Goal: Task Accomplishment & Management: Use online tool/utility

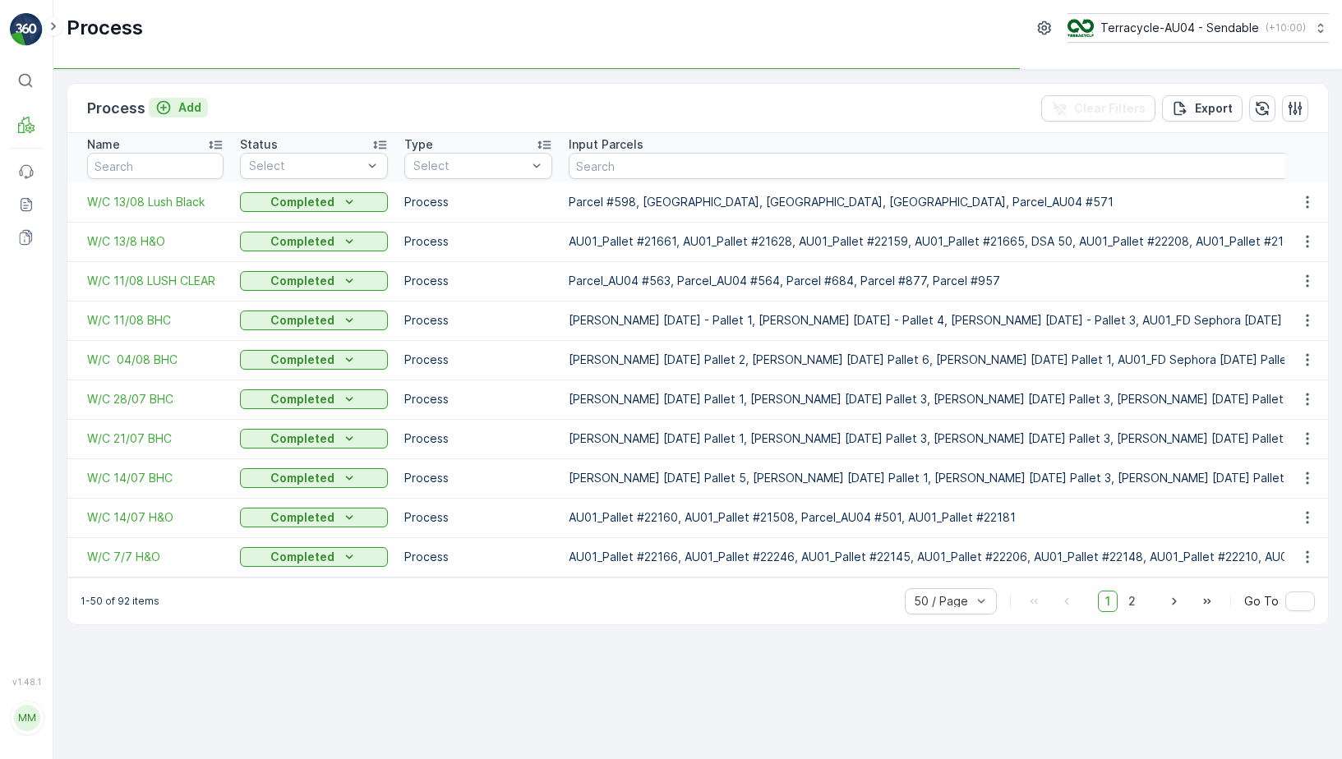
click at [192, 101] on p "Add" at bounding box center [189, 107] width 23 height 16
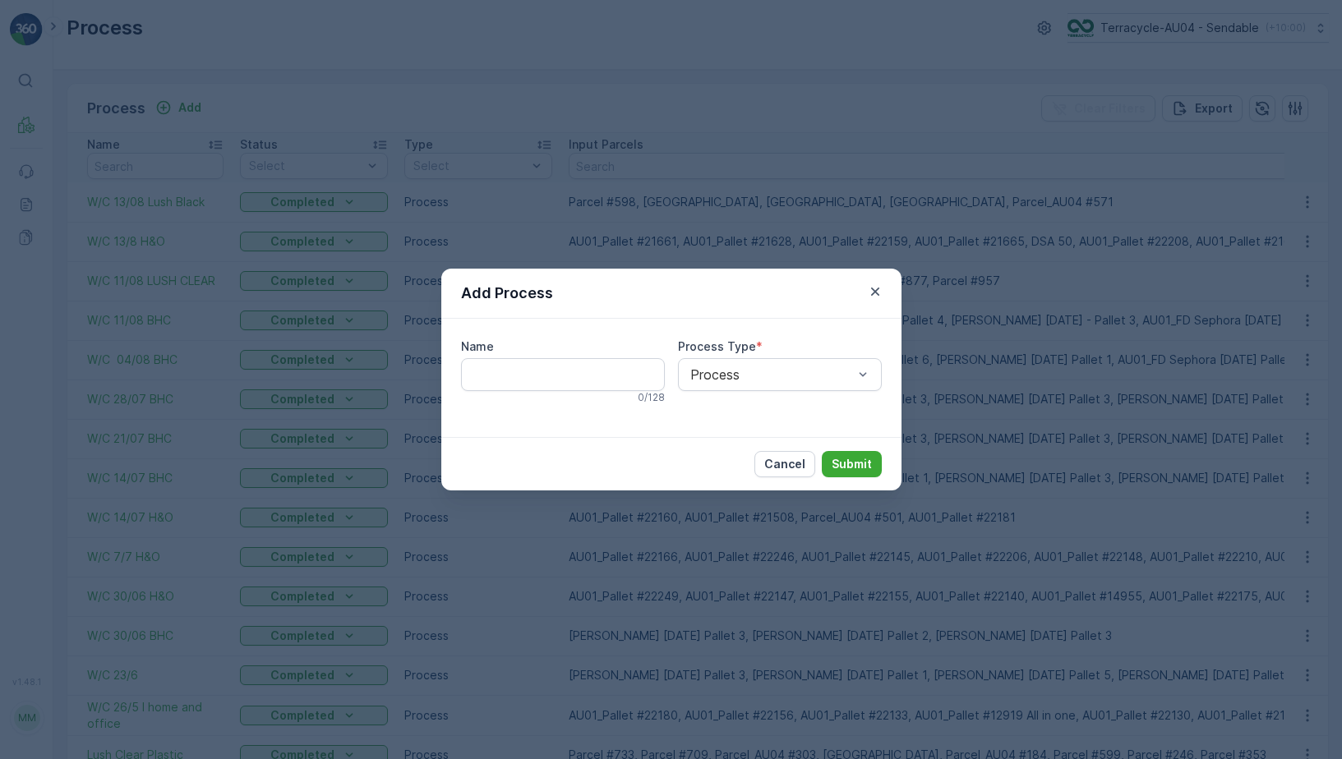
click at [194, 108] on div "Add Process Name 0 / 128 Process Type * Process Cancel Submit" at bounding box center [671, 379] width 1342 height 759
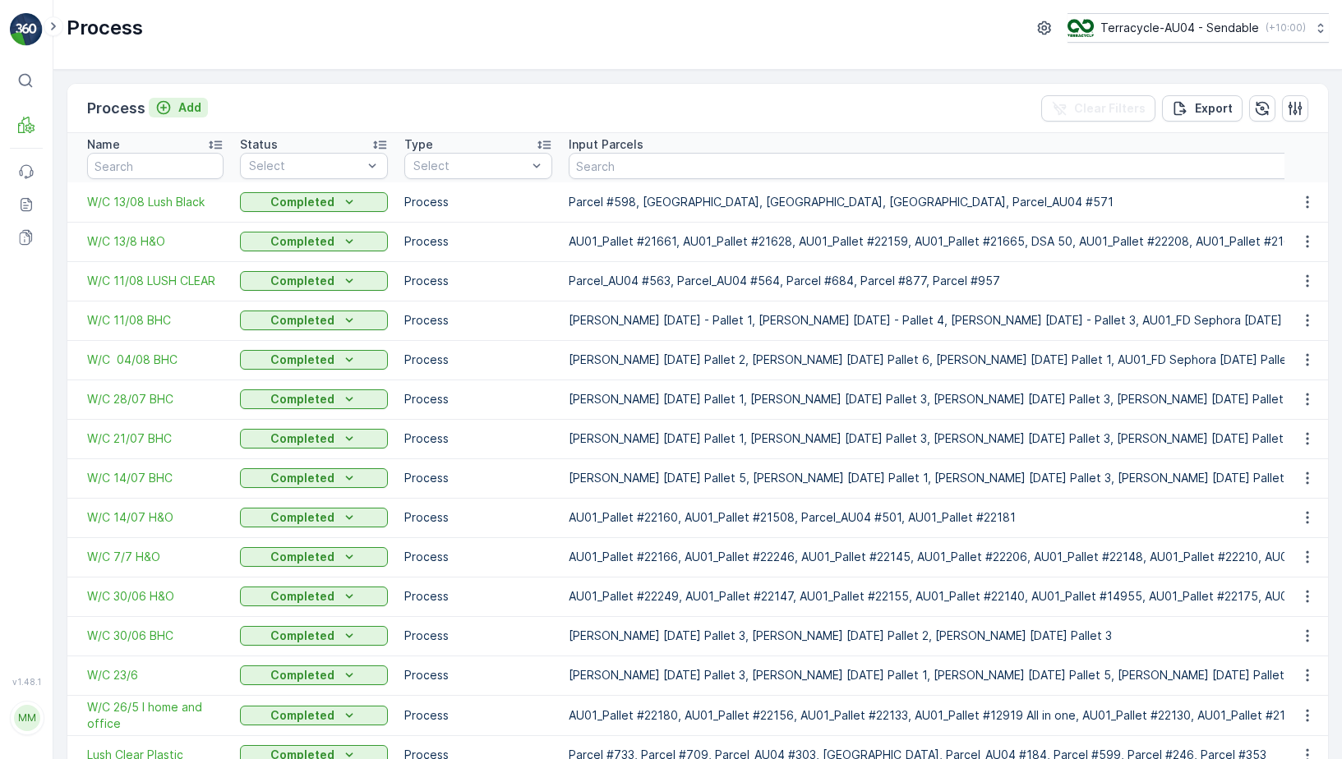
click at [183, 113] on p "Add" at bounding box center [189, 107] width 23 height 16
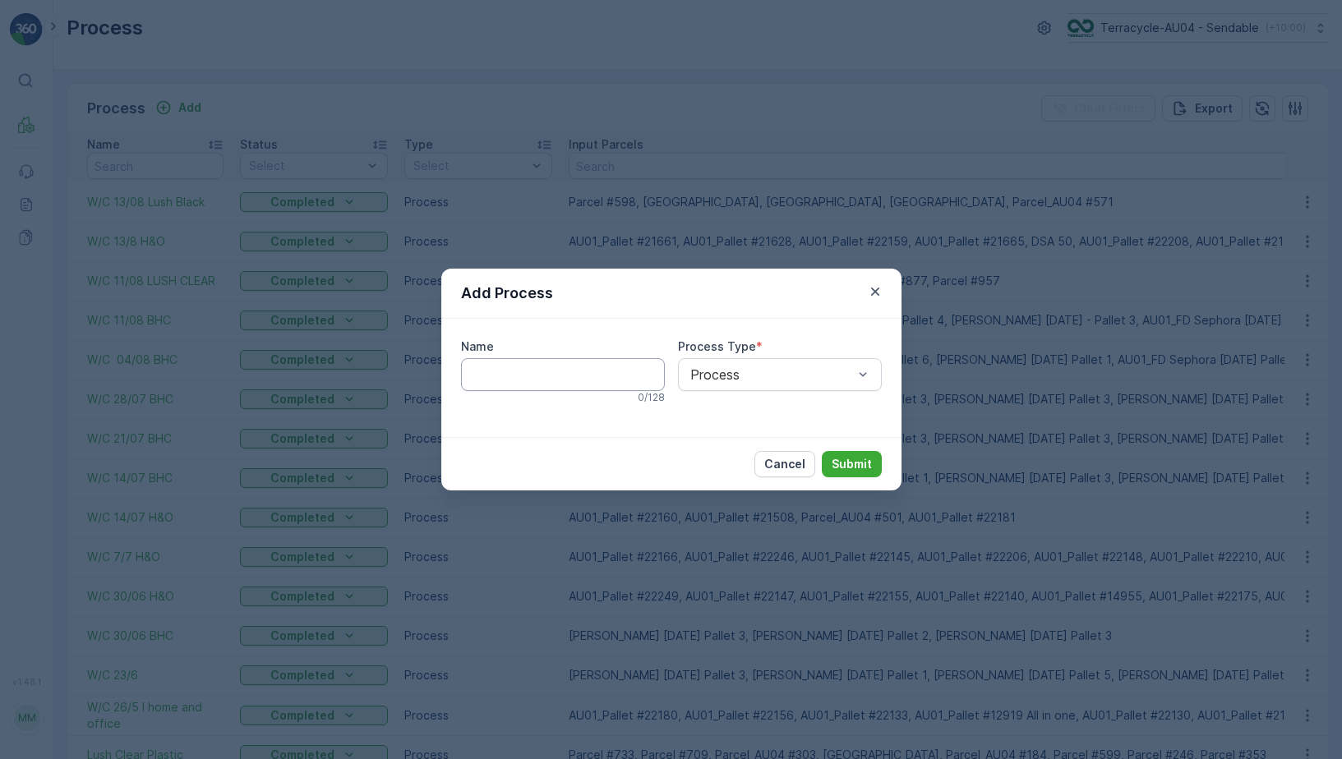
click at [482, 369] on input "Name" at bounding box center [563, 374] width 204 height 33
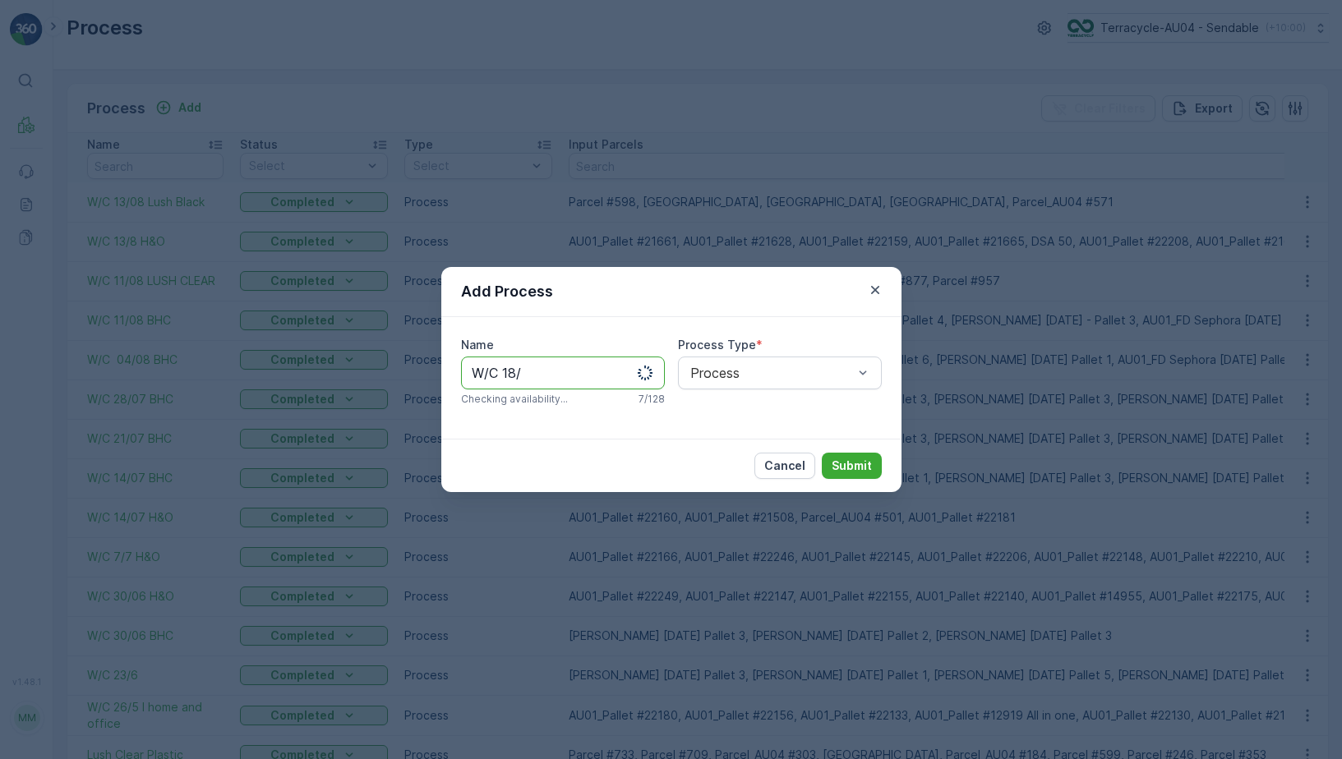
click at [569, 379] on input "W/C 18/" at bounding box center [563, 373] width 204 height 33
type input "W/C 18/8"
click at [872, 470] on button "Submit" at bounding box center [852, 466] width 60 height 26
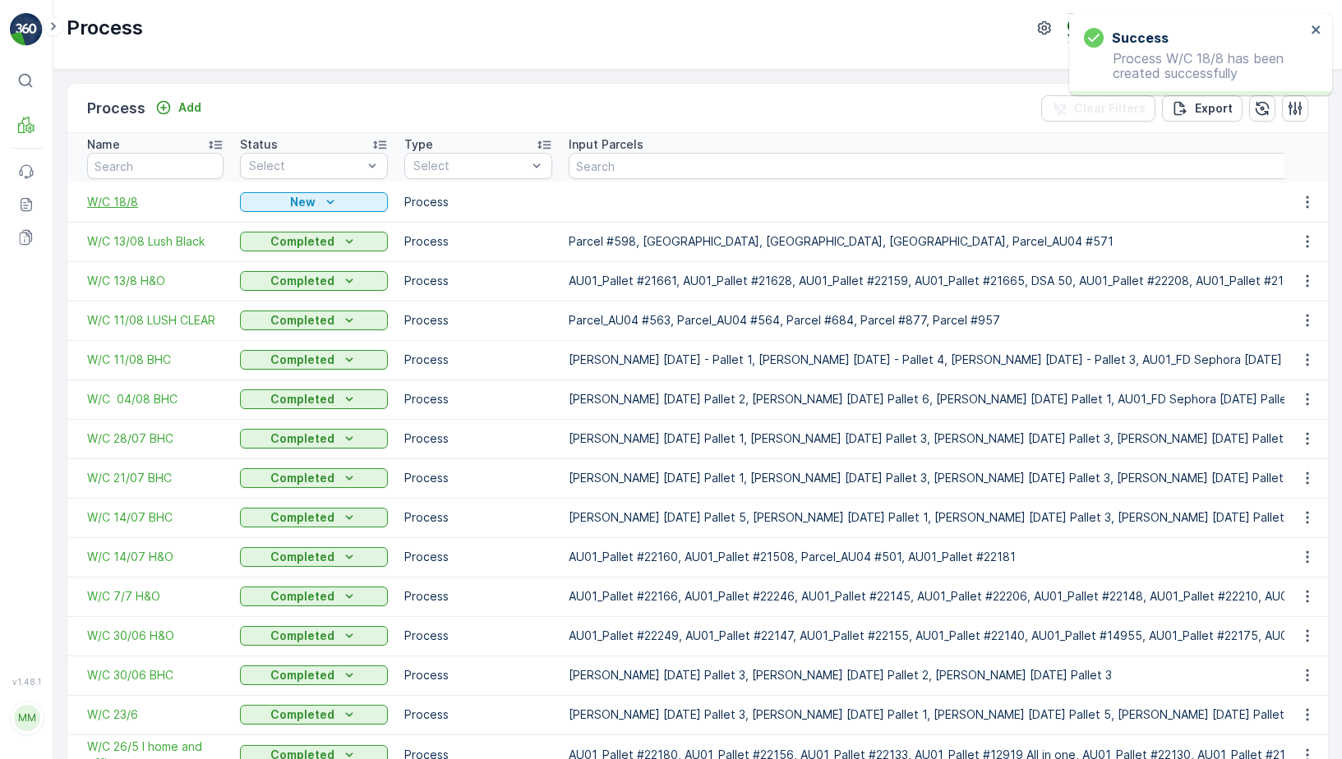
click at [132, 204] on span "W/C 18/8" at bounding box center [155, 202] width 136 height 16
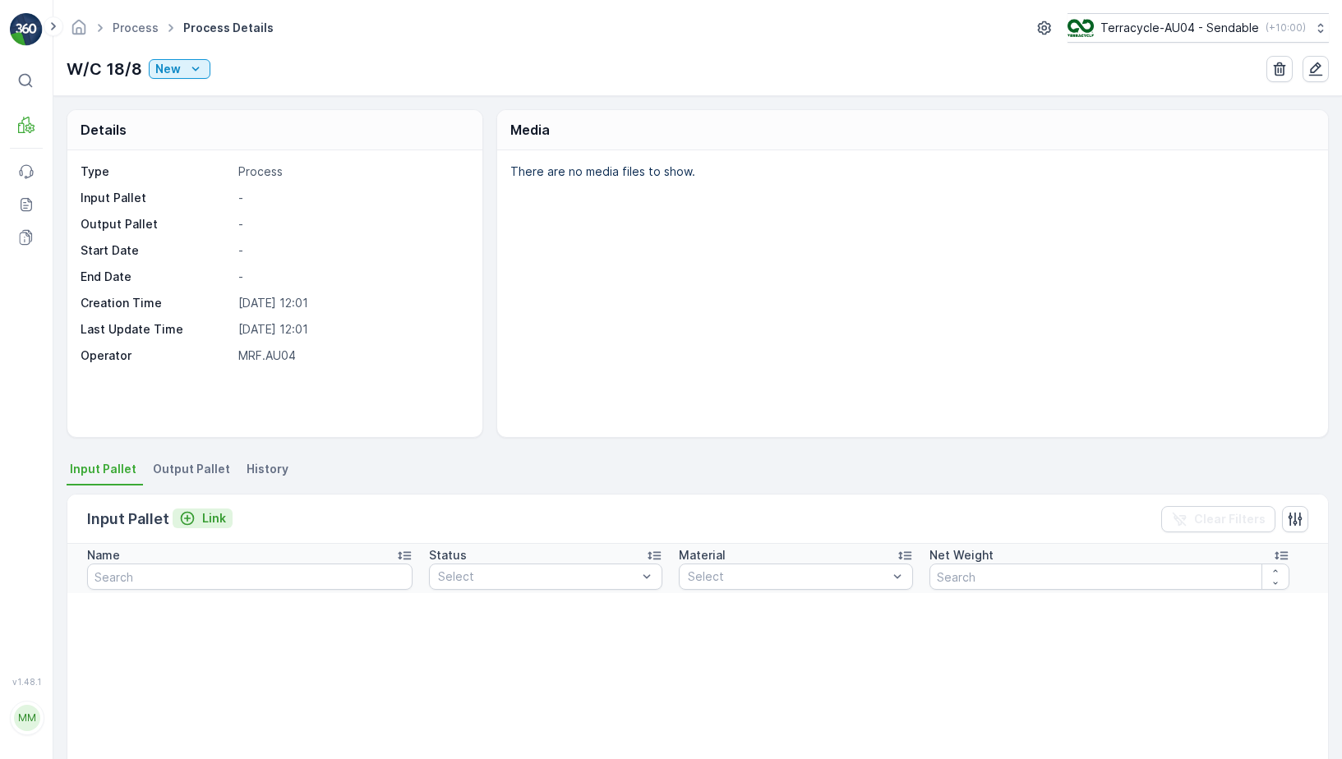
click at [213, 515] on p "Link" at bounding box center [214, 518] width 24 height 16
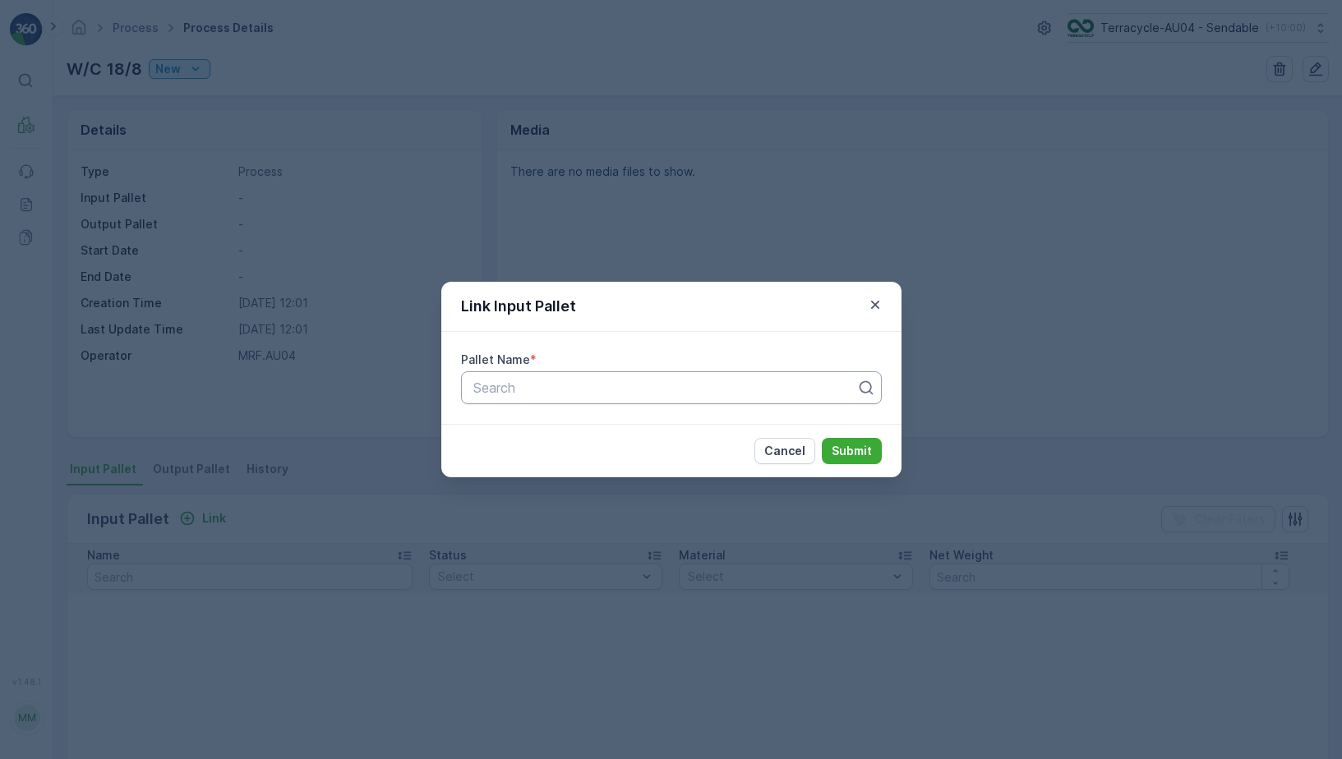
click at [519, 384] on div at bounding box center [665, 387] width 386 height 15
type input "2"
type input "AU01_All in one"
click at [818, 174] on div "Link Input Pallet Pallet Name * All selected options have been cleared. Use Up …" at bounding box center [671, 379] width 1342 height 759
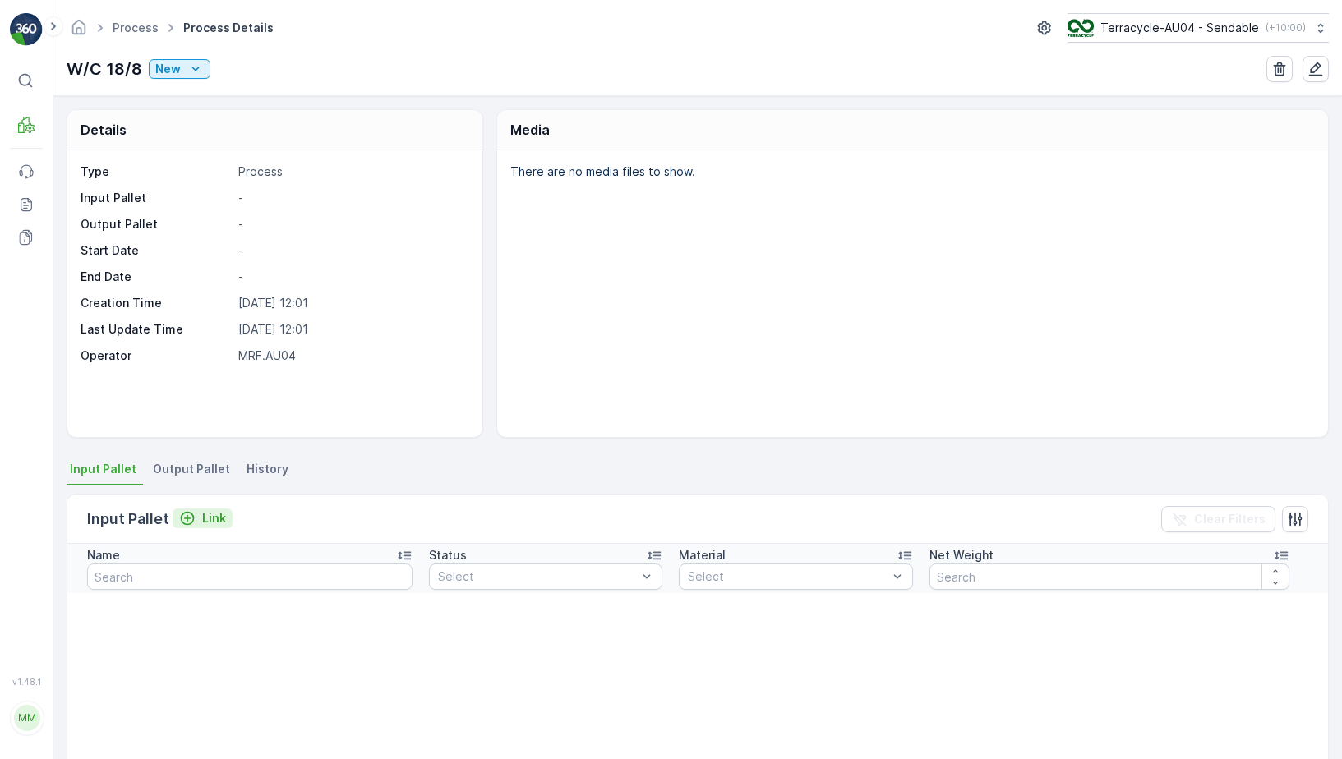
click at [217, 516] on p "Link" at bounding box center [214, 518] width 24 height 16
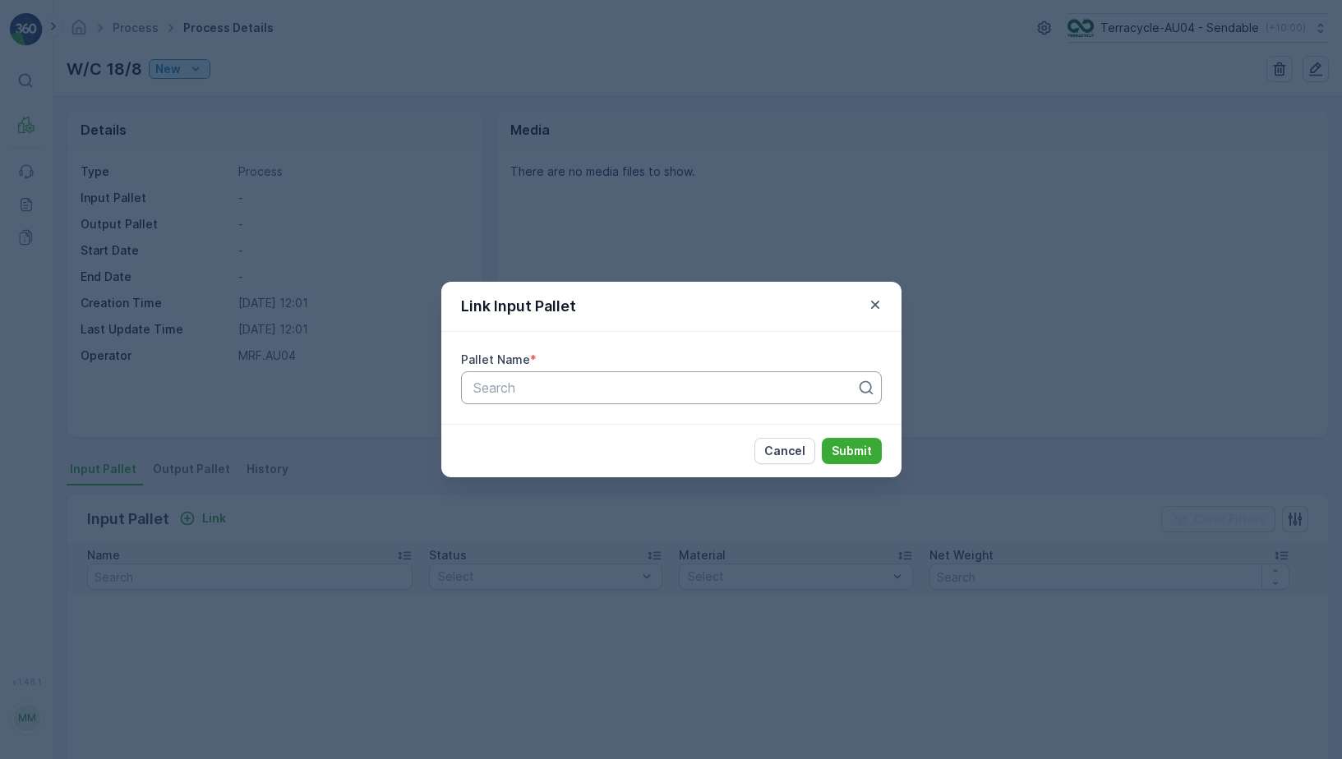
click at [537, 390] on div at bounding box center [665, 387] width 386 height 15
paste input "AU01_Pallet #22201"
type input "AU01_Pallet #22201"
click at [551, 431] on span "AU01_Pallet #22201" at bounding box center [532, 428] width 122 height 15
click at [855, 444] on p "Submit" at bounding box center [852, 451] width 40 height 16
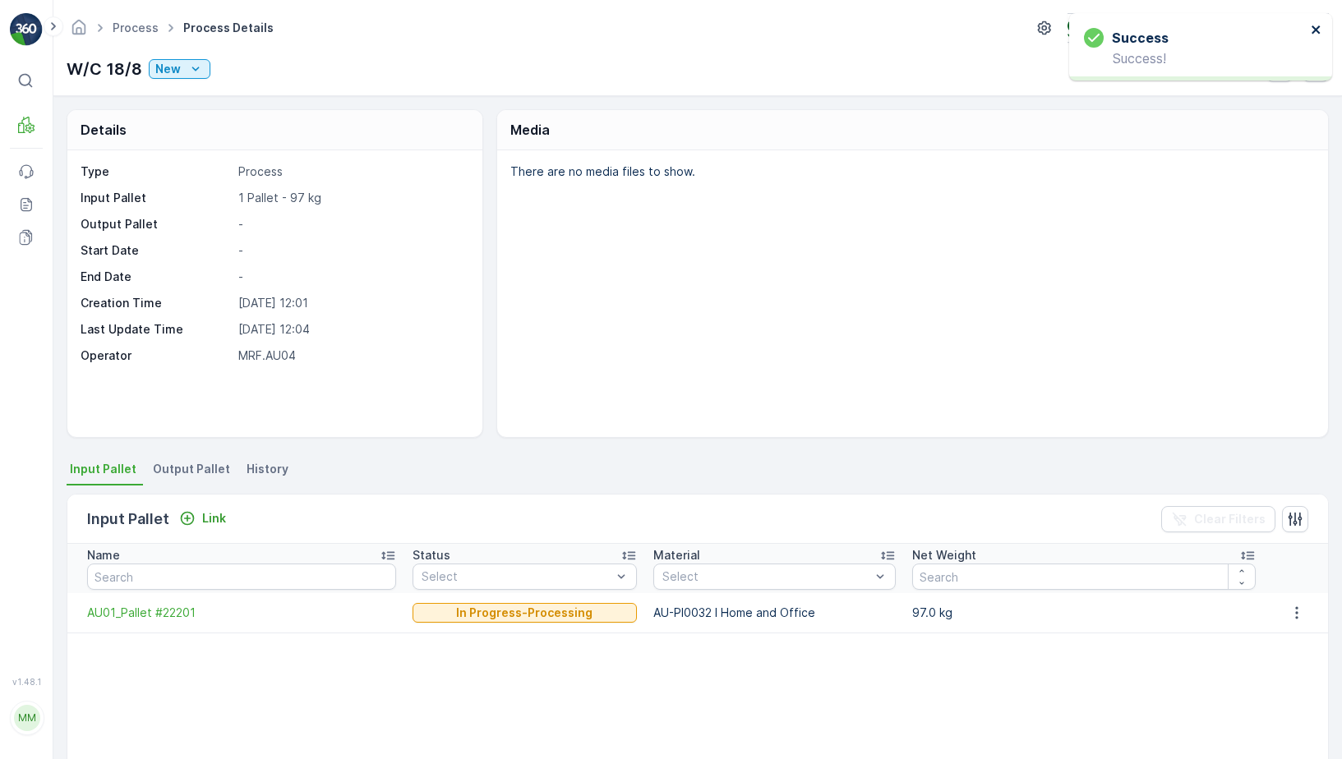
click at [1317, 29] on icon "close" at bounding box center [1316, 29] width 8 height 8
click at [219, 575] on input "text" at bounding box center [241, 577] width 309 height 26
click at [213, 528] on div "Link" at bounding box center [203, 519] width 60 height 21
click at [223, 508] on div "Input Pallet Link" at bounding box center [159, 519] width 145 height 23
click at [215, 522] on p "Link" at bounding box center [214, 518] width 24 height 16
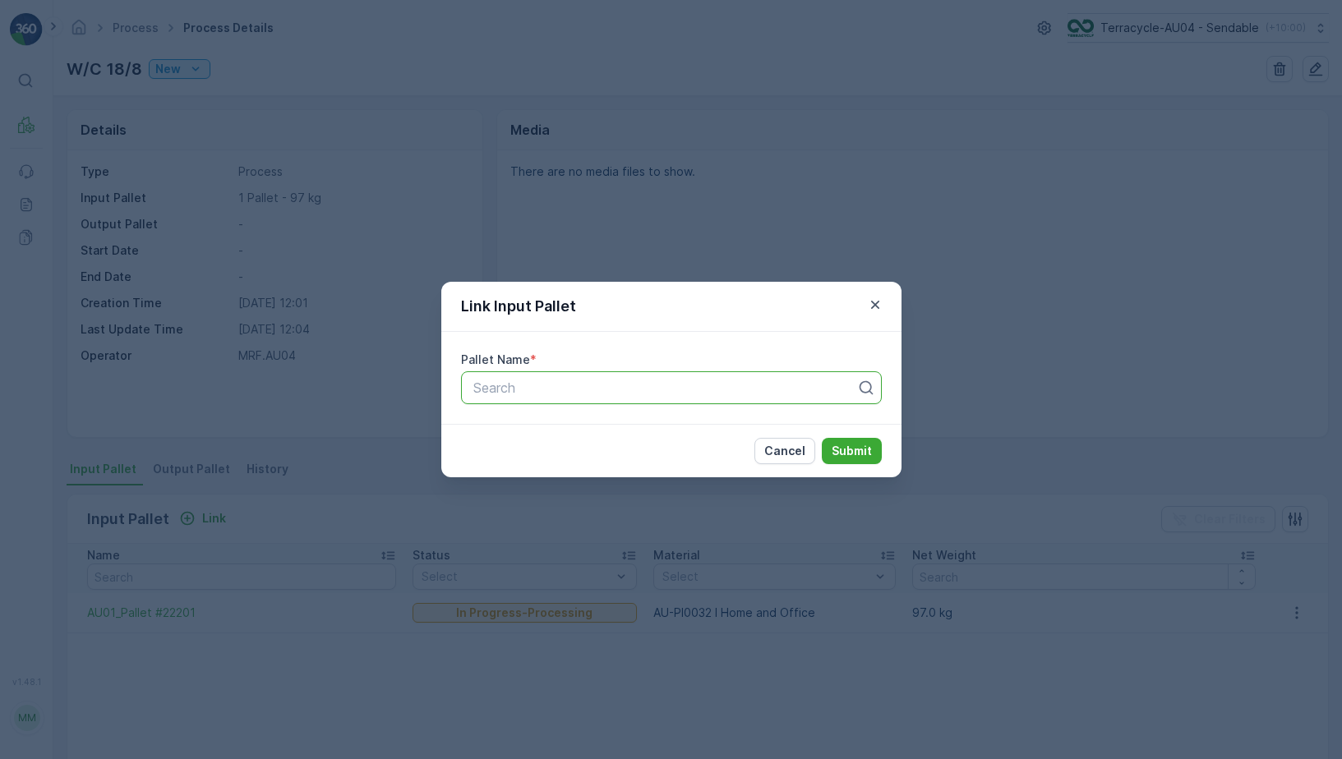
click at [530, 387] on div at bounding box center [665, 387] width 386 height 15
paste input "AU01_All in one"
type input "AU01_All in one"
click at [635, 425] on div "AU01_All in one" at bounding box center [671, 428] width 401 height 15
click at [856, 443] on p "Submit" at bounding box center [852, 451] width 40 height 16
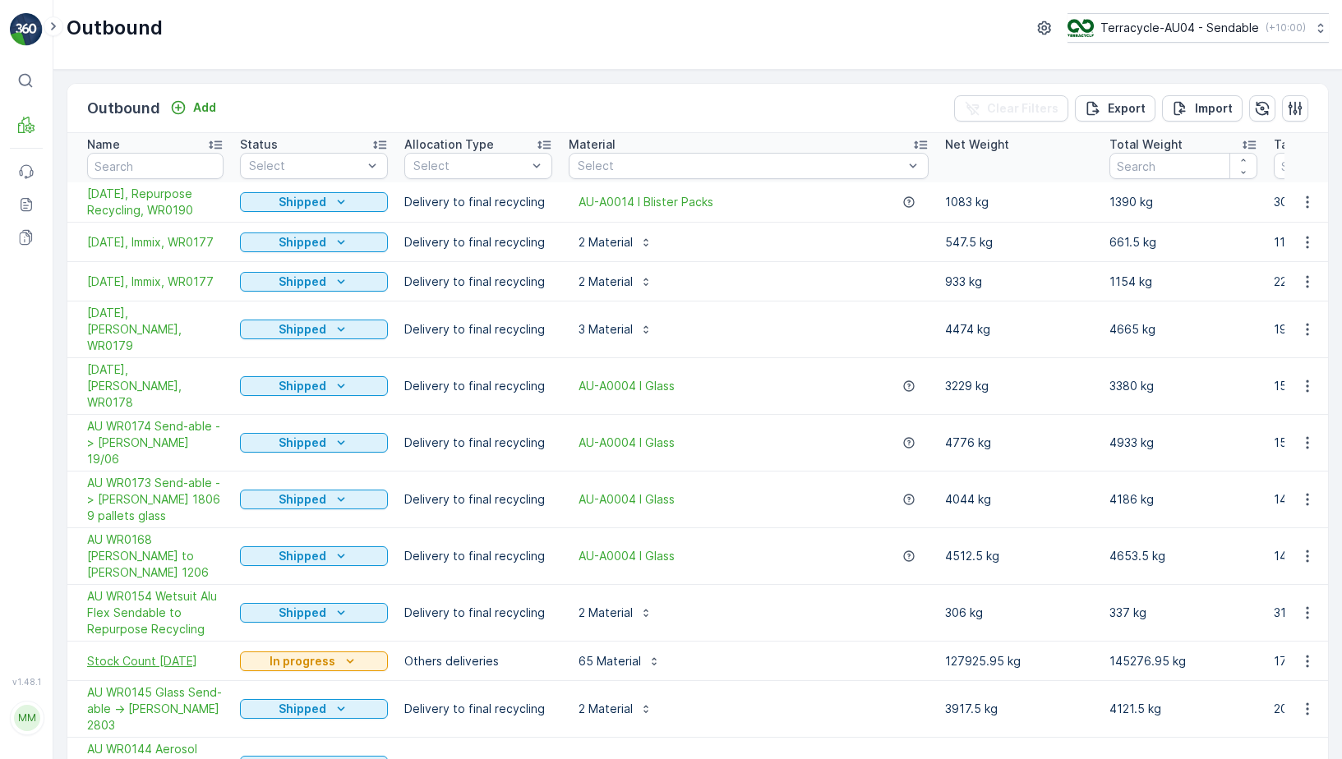
click at [151, 653] on span "Stock Count [DATE]" at bounding box center [155, 661] width 136 height 16
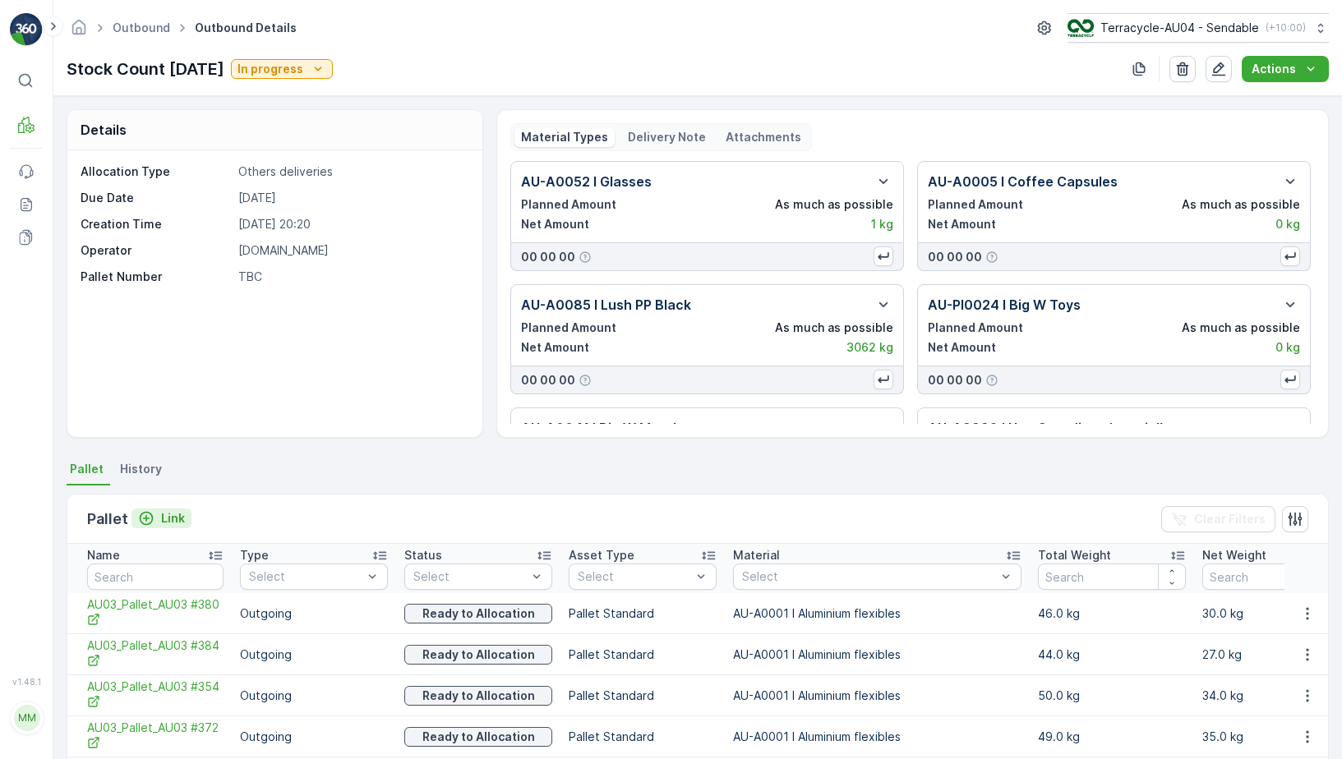
click at [174, 516] on p "Link" at bounding box center [173, 518] width 24 height 16
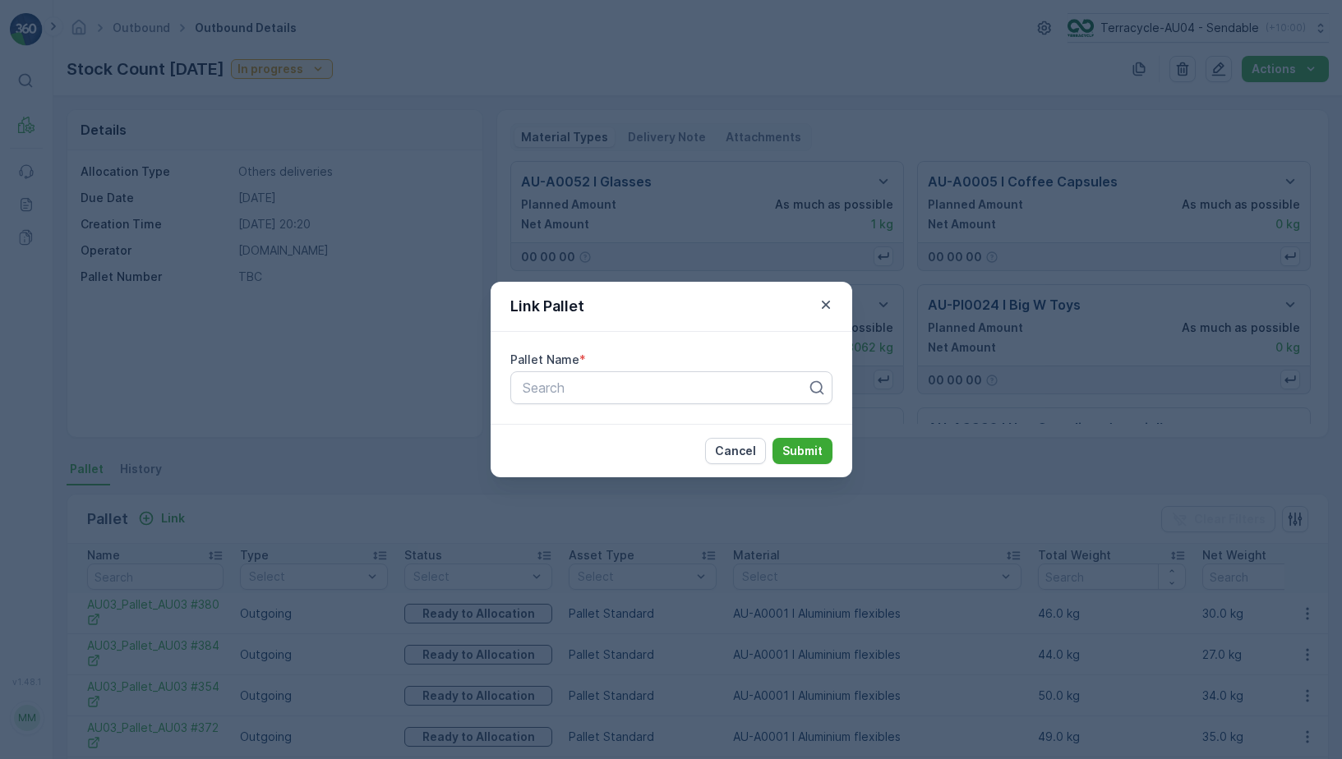
click at [544, 368] on div "Pallet Name * Search" at bounding box center [671, 378] width 322 height 53
click at [541, 381] on div at bounding box center [665, 387] width 288 height 15
type input "22201"
click at [394, 373] on div "Link Pallet Pallet Name * Use Up and Down to choose options, press Enter to sel…" at bounding box center [671, 379] width 1342 height 759
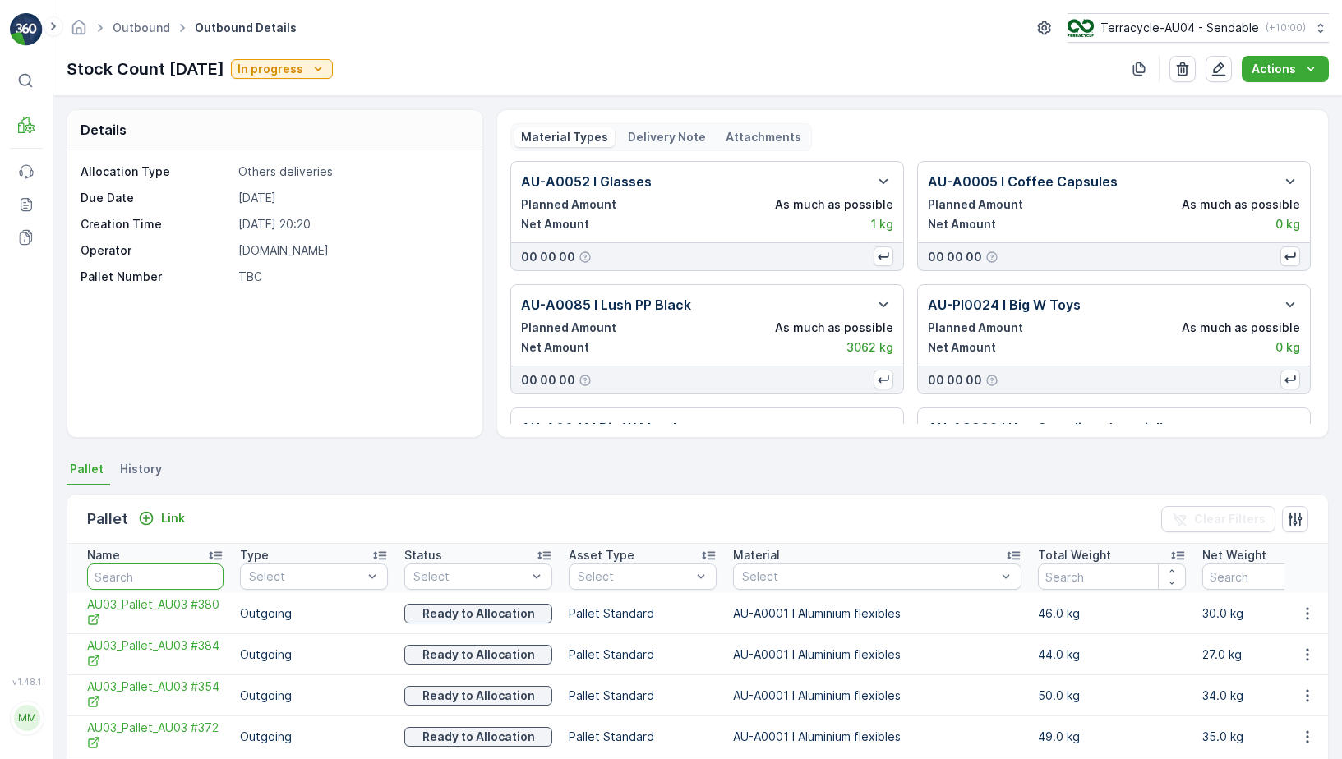
click at [136, 574] on input "text" at bounding box center [155, 577] width 136 height 26
type input "22201"
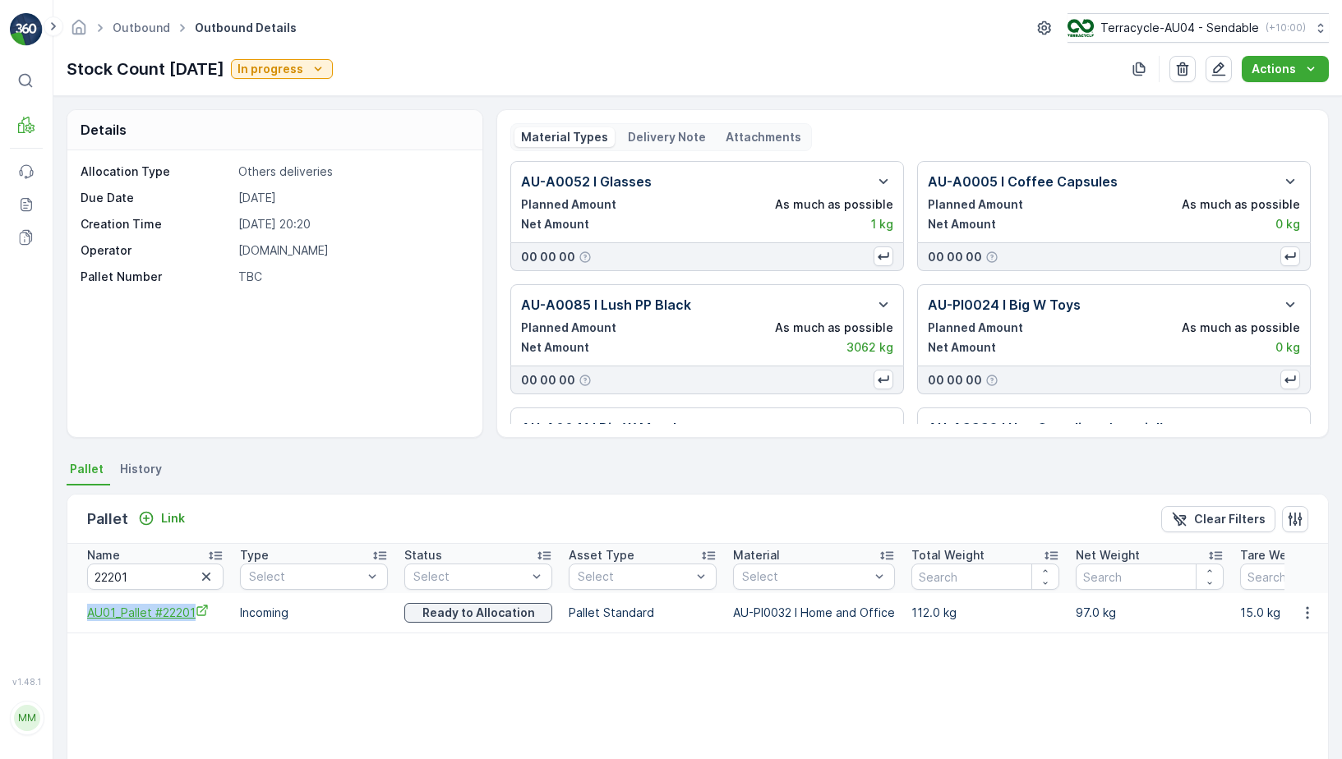
drag, startPoint x: 75, startPoint y: 604, endPoint x: 213, endPoint y: 620, distance: 139.0
click at [215, 620] on td "AU01_Pallet #22201" at bounding box center [149, 612] width 164 height 39
copy span "AU01_Pallet #22201"
click at [1307, 616] on icon "button" at bounding box center [1307, 613] width 16 height 16
click at [1297, 662] on span "Unlink Pallet" at bounding box center [1273, 668] width 67 height 16
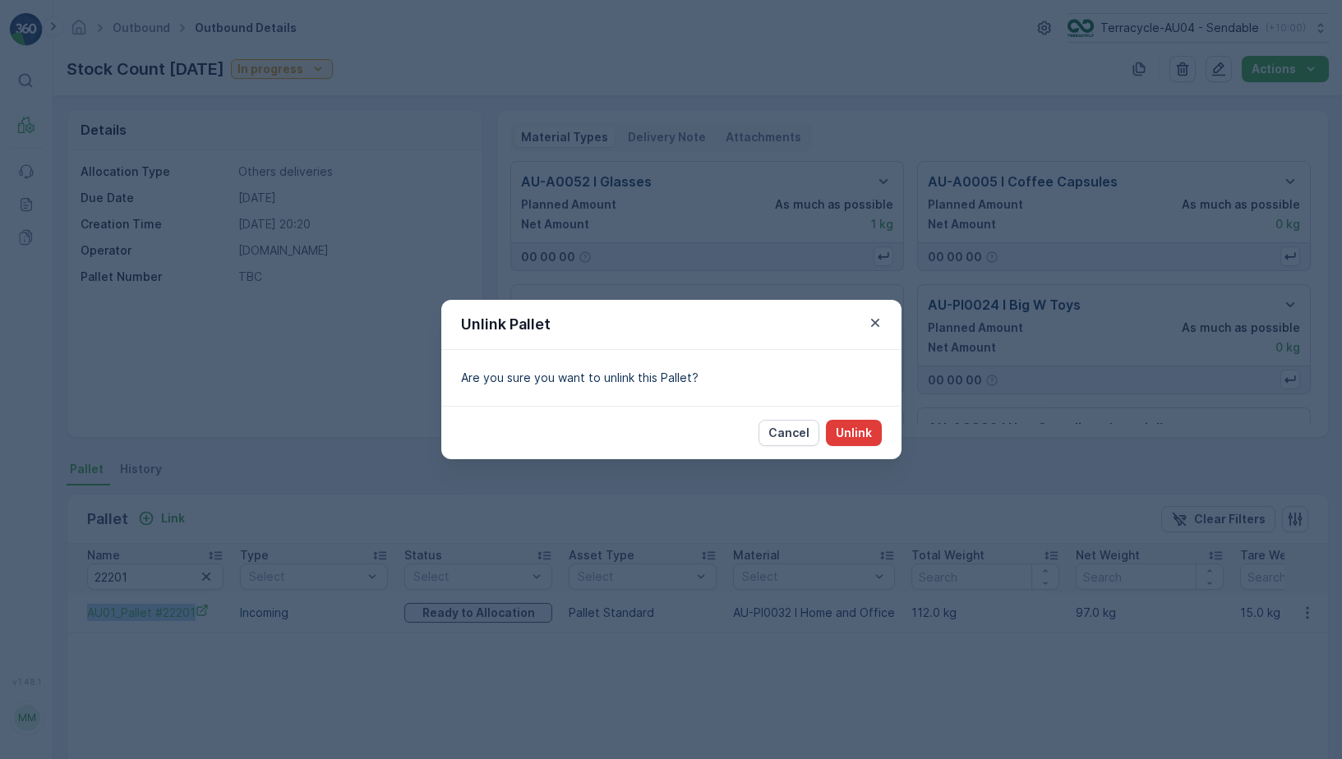
click at [856, 428] on p "Unlink" at bounding box center [854, 433] width 36 height 16
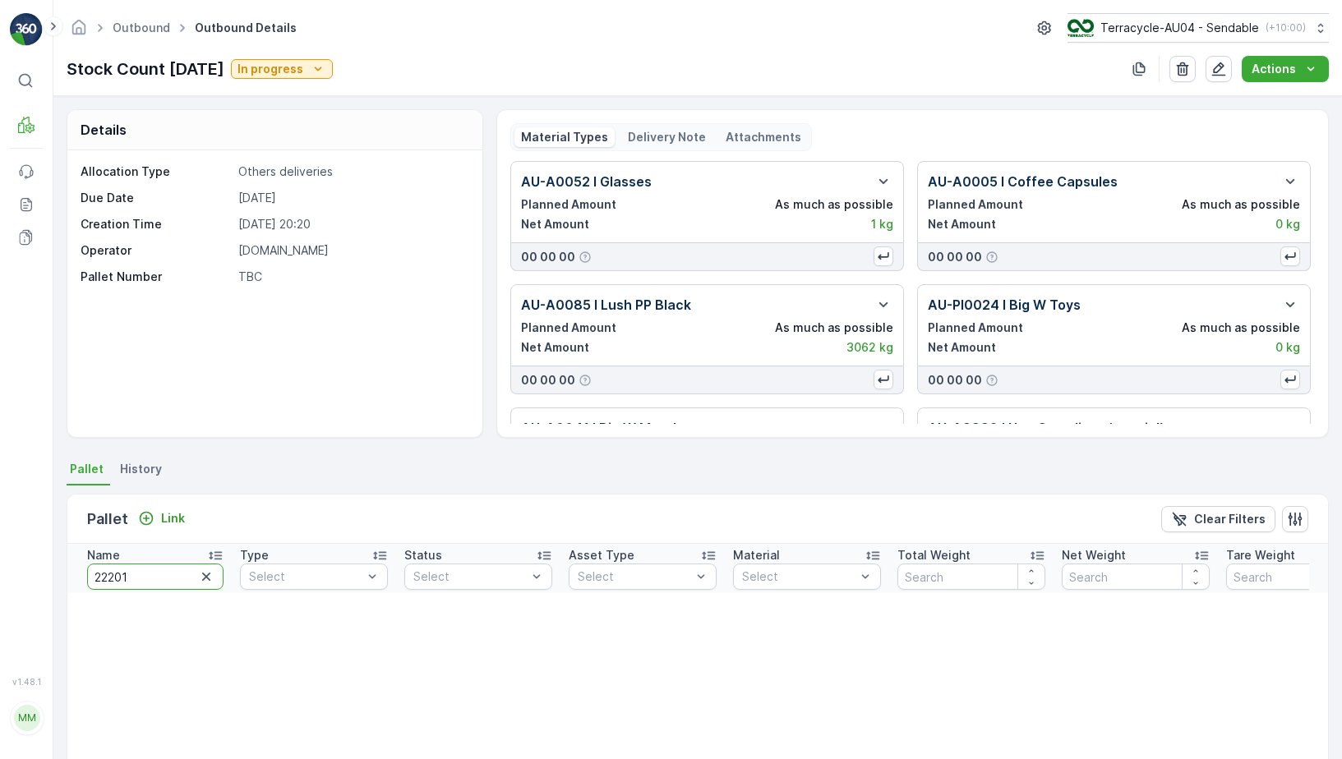
drag, startPoint x: 159, startPoint y: 579, endPoint x: -24, endPoint y: 550, distance: 185.5
click at [0, 550] on html "⌘B MRF Events Reports Documents v 1.48.1 MM MRF.AU04 monika.tur@terracycle.com …" at bounding box center [671, 379] width 1342 height 759
type input "AU01_All in one"
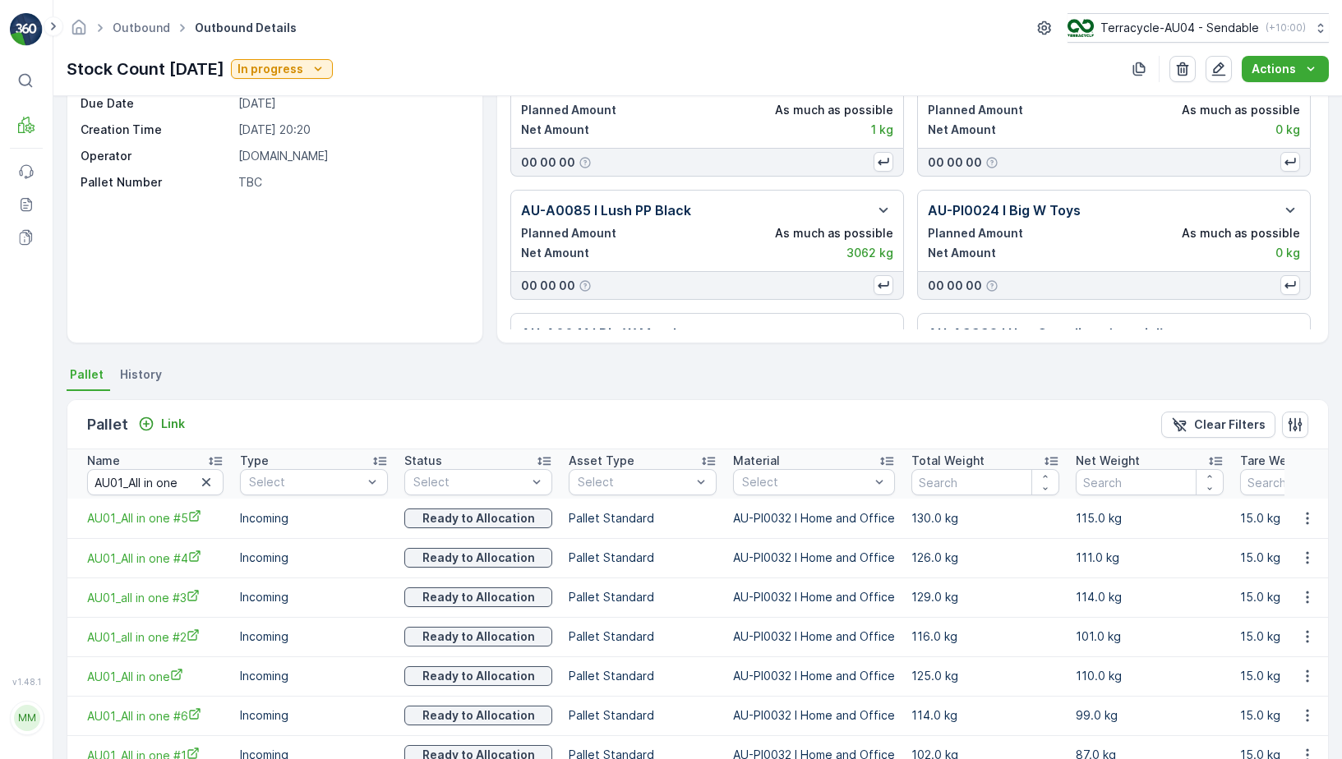
scroll to position [104, 0]
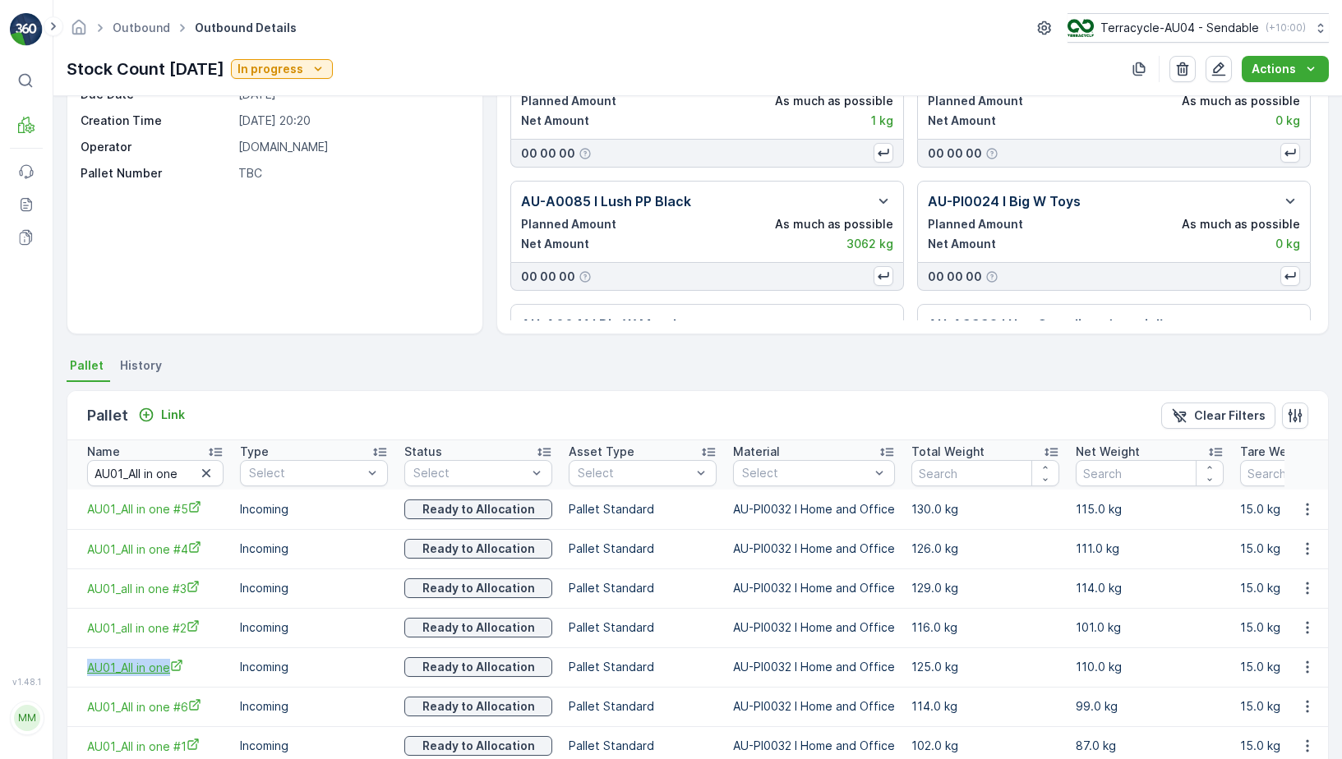
drag, startPoint x: 85, startPoint y: 666, endPoint x: 195, endPoint y: 663, distance: 109.3
click at [196, 664] on td "AU01_All in one" at bounding box center [149, 667] width 164 height 39
copy span "AU01_All in one"
click at [134, 666] on span "AU01_All in one" at bounding box center [155, 667] width 136 height 17
click at [1307, 671] on icon "button" at bounding box center [1307, 667] width 16 height 16
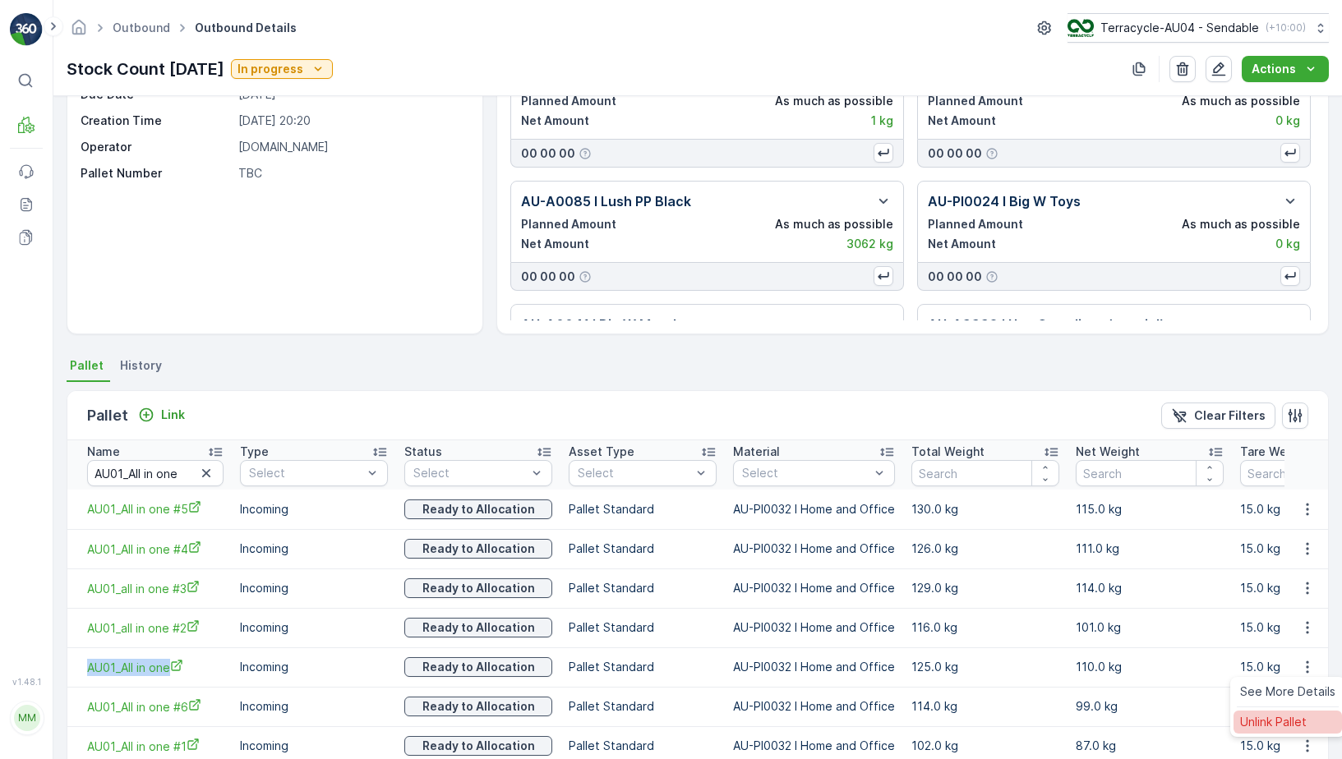
click at [1266, 724] on span "Unlink Pallet" at bounding box center [1273, 722] width 67 height 16
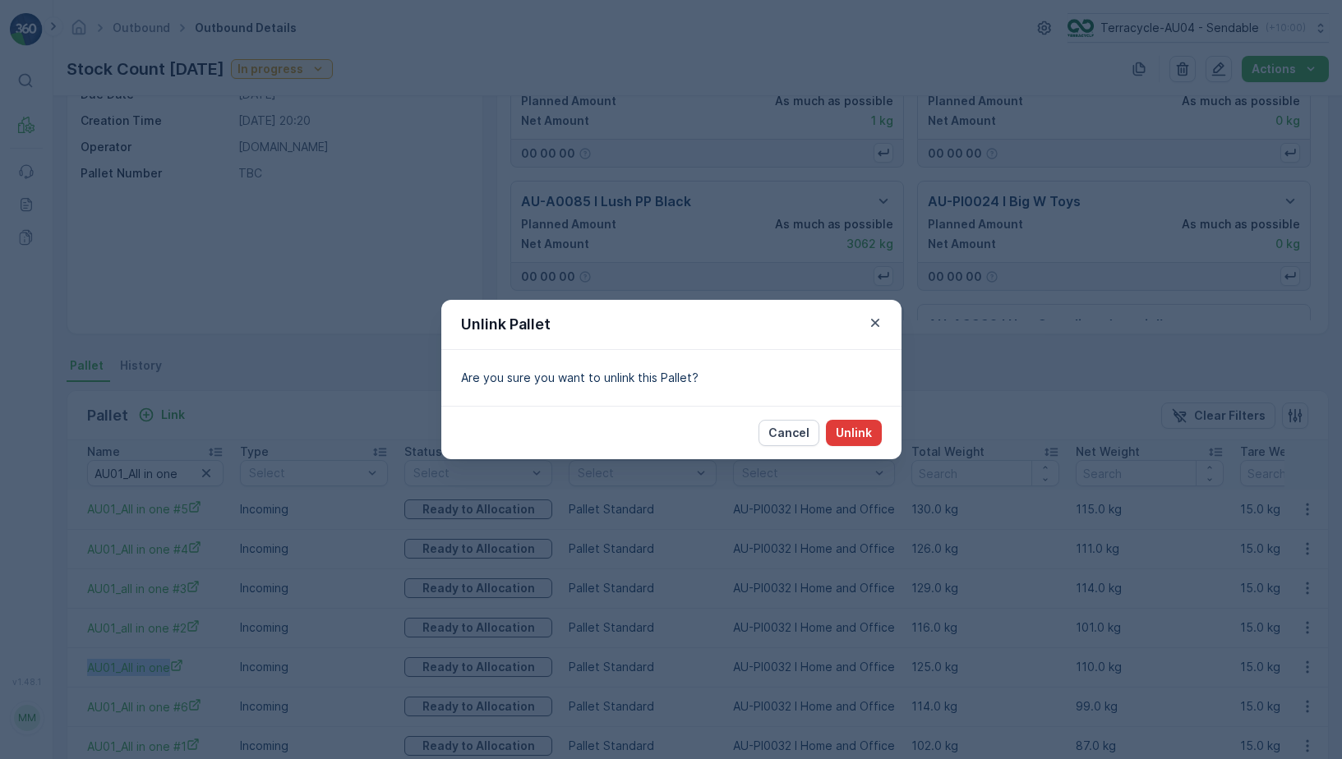
click at [861, 429] on p "Unlink" at bounding box center [854, 433] width 36 height 16
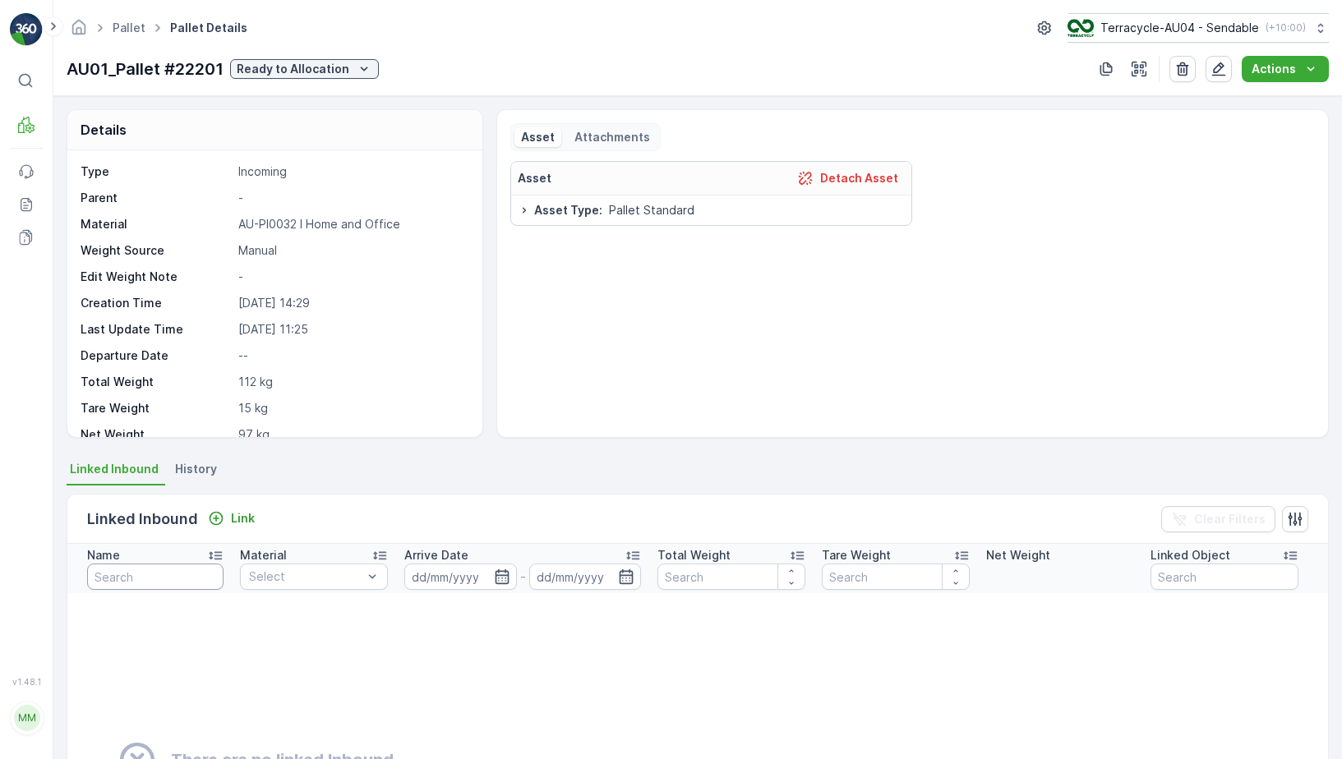
click at [175, 584] on input "text" at bounding box center [155, 577] width 136 height 26
click at [348, 52] on div "Pallet Pallet Details Terracycle-AU04 - Sendable ( +10:00 ) AU01_Pallet #22201 …" at bounding box center [697, 48] width 1289 height 96
click at [348, 74] on div "Ready to Allocation" at bounding box center [305, 69] width 136 height 16
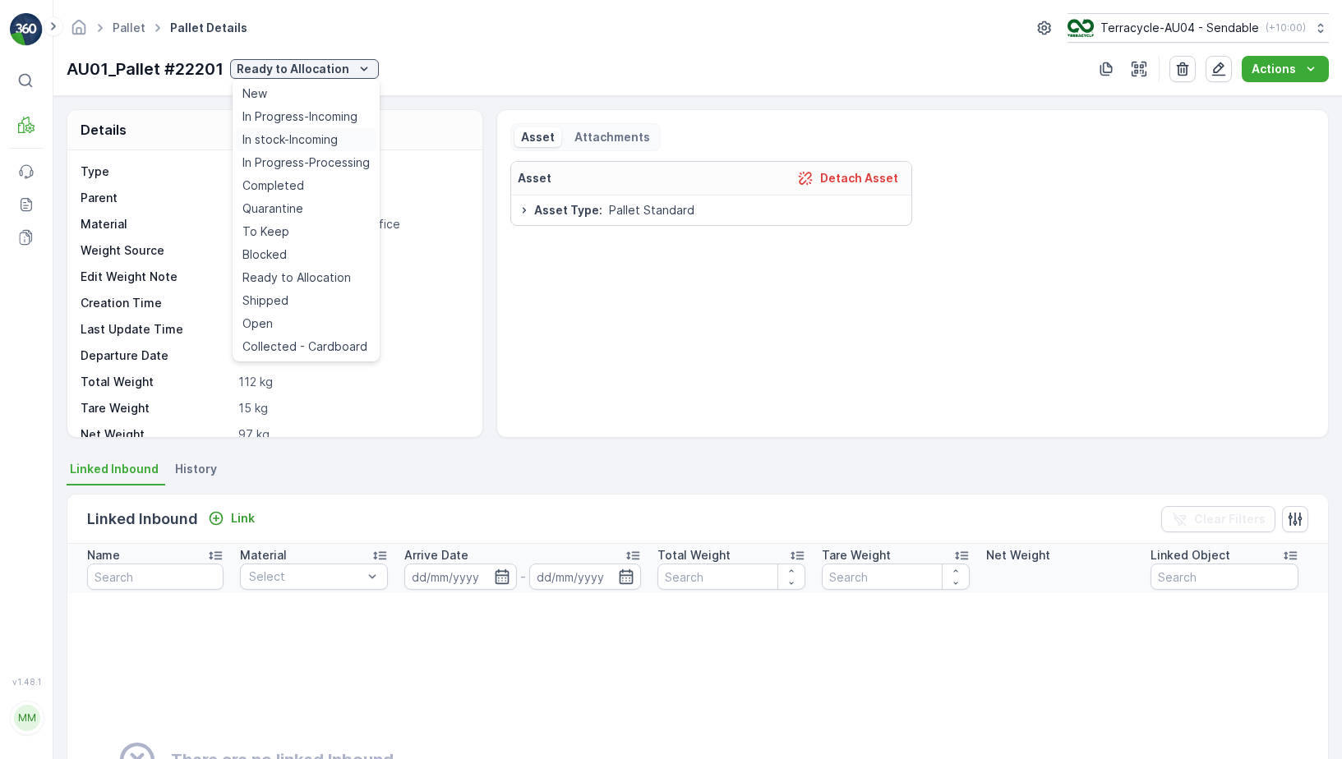
click at [334, 144] on span "In stock-Incoming" at bounding box center [289, 139] width 95 height 16
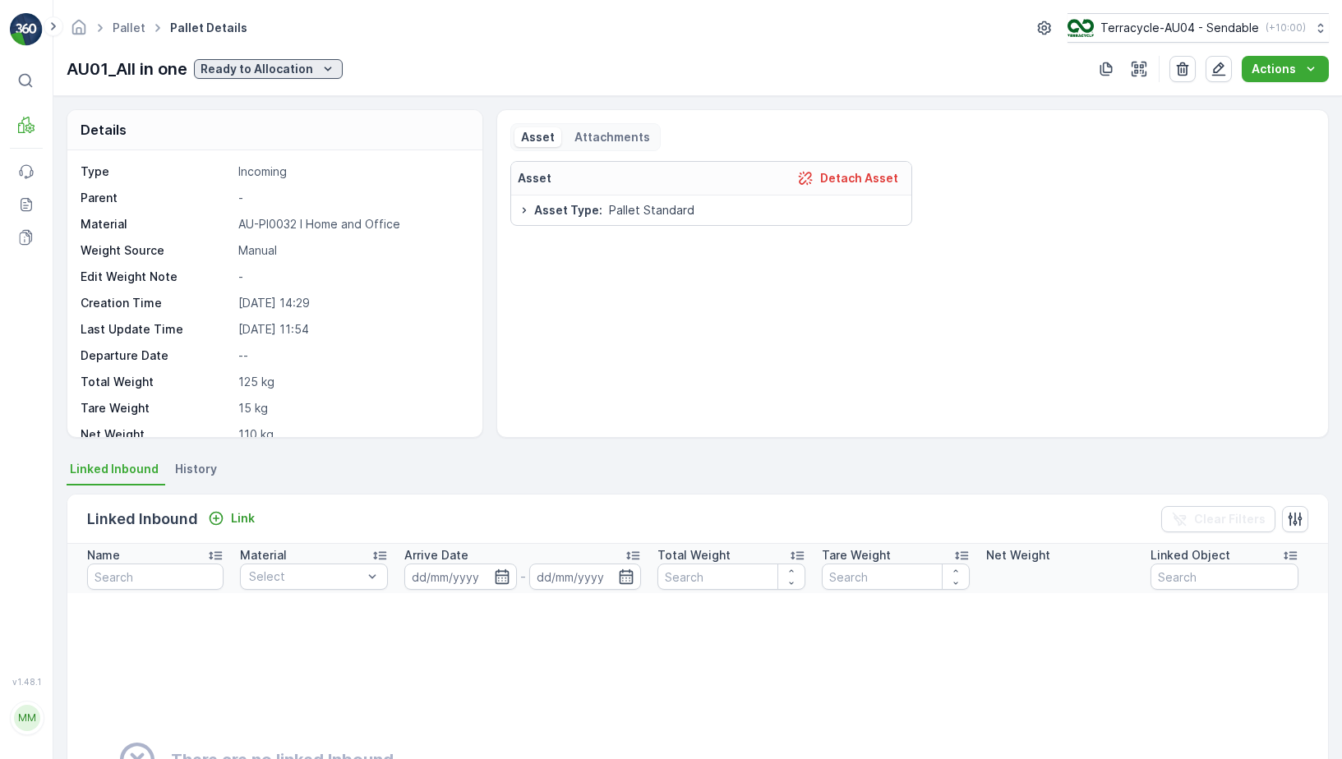
click at [293, 67] on p "Ready to Allocation" at bounding box center [257, 69] width 113 height 16
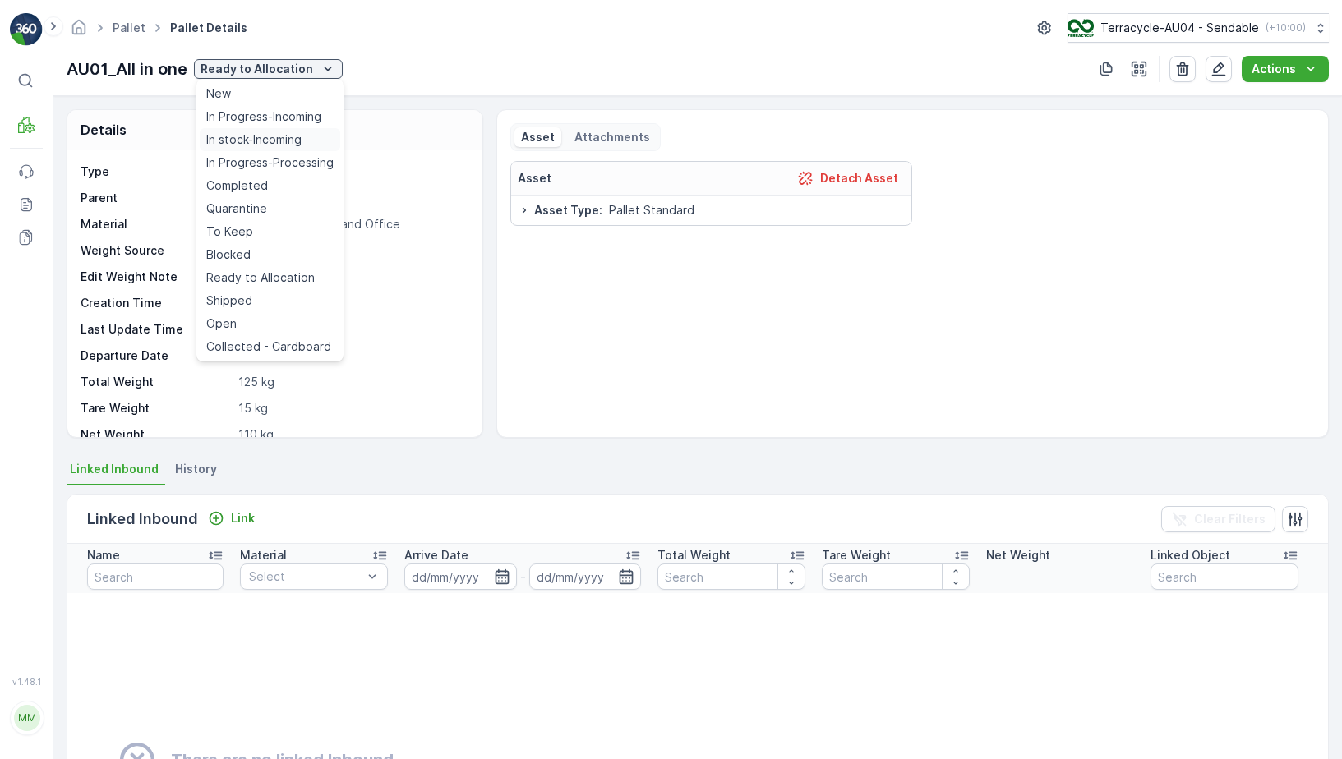
click at [274, 150] on div "In stock-Incoming" at bounding box center [270, 139] width 141 height 23
